Goal: Task Accomplishment & Management: Complete application form

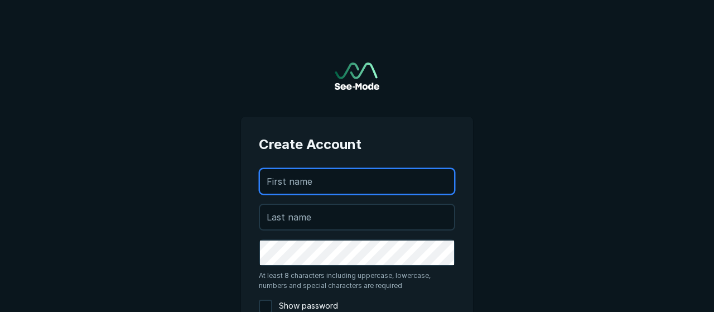
click at [300, 191] on input "text" at bounding box center [357, 181] width 194 height 25
type input "[PERSON_NAME]"
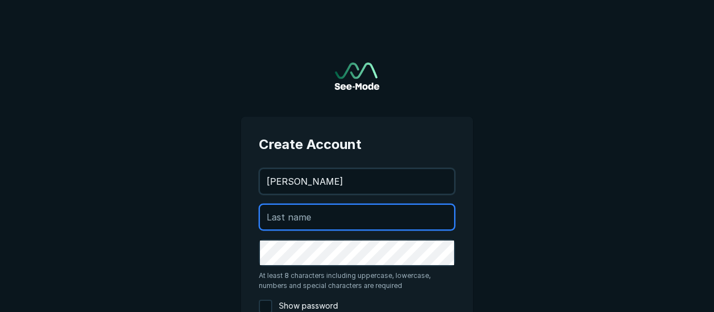
type input "[PERSON_NAME]"
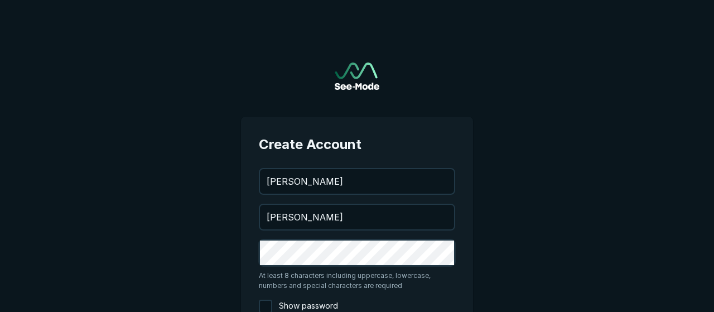
scroll to position [1, 0]
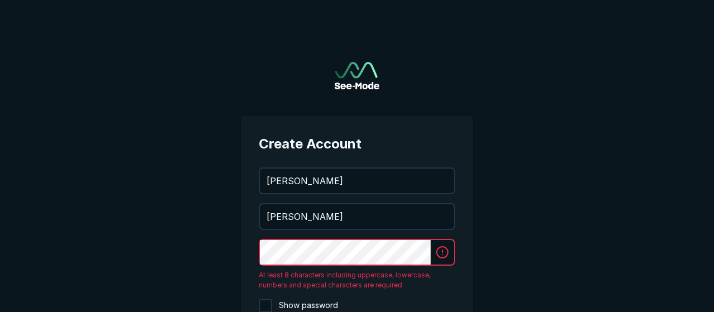
click at [265, 300] on input "Show password" at bounding box center [265, 305] width 13 height 13
checkbox input "true"
click at [221, 262] on main "Create Account [PERSON_NAME][EMAIL_ADDRESS][PERSON_NAME][DOMAIN_NAME] [PERSON_N…" at bounding box center [357, 217] width 714 height 436
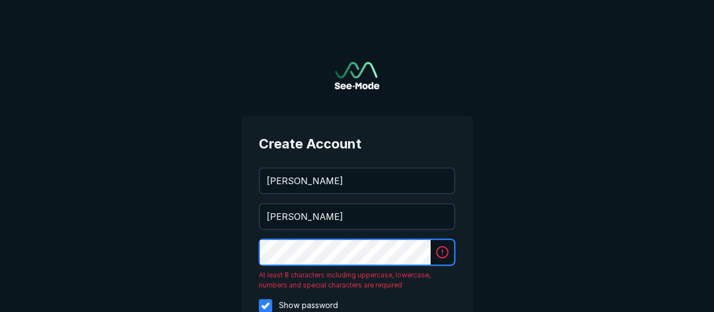
click at [235, 254] on div "Create Account [PERSON_NAME][EMAIL_ADDRESS][PERSON_NAME][DOMAIN_NAME] [PERSON_N…" at bounding box center [357, 217] width 268 height 436
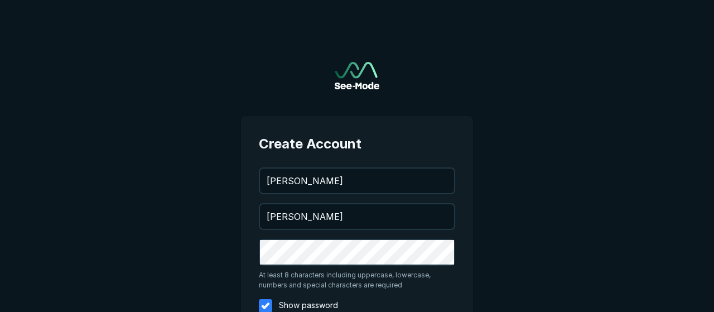
click at [363, 275] on span "At least 8 characters including uppercase, lowercase, numbers and special chara…" at bounding box center [357, 280] width 196 height 20
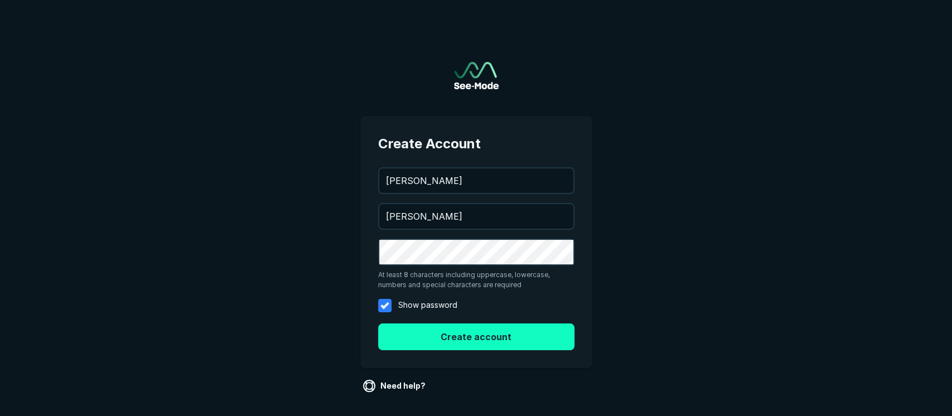
scroll to position [0, 0]
click at [486, 311] on button "Create account" at bounding box center [476, 337] width 196 height 27
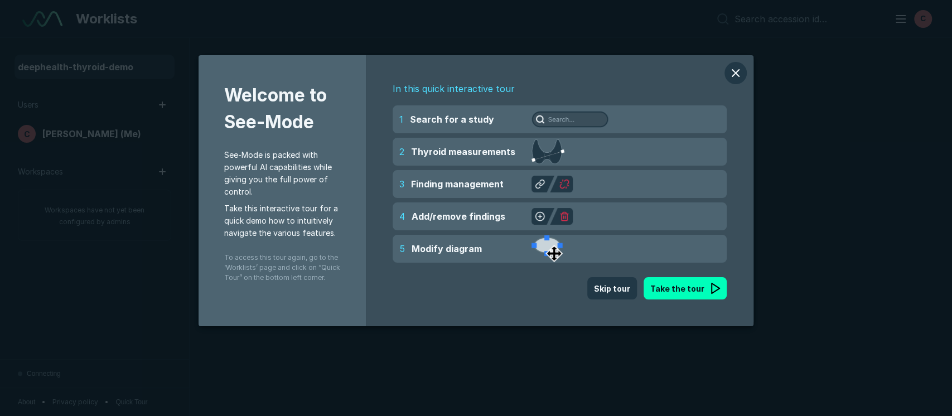
scroll to position [3109, 5716]
